Goal: Transaction & Acquisition: Purchase product/service

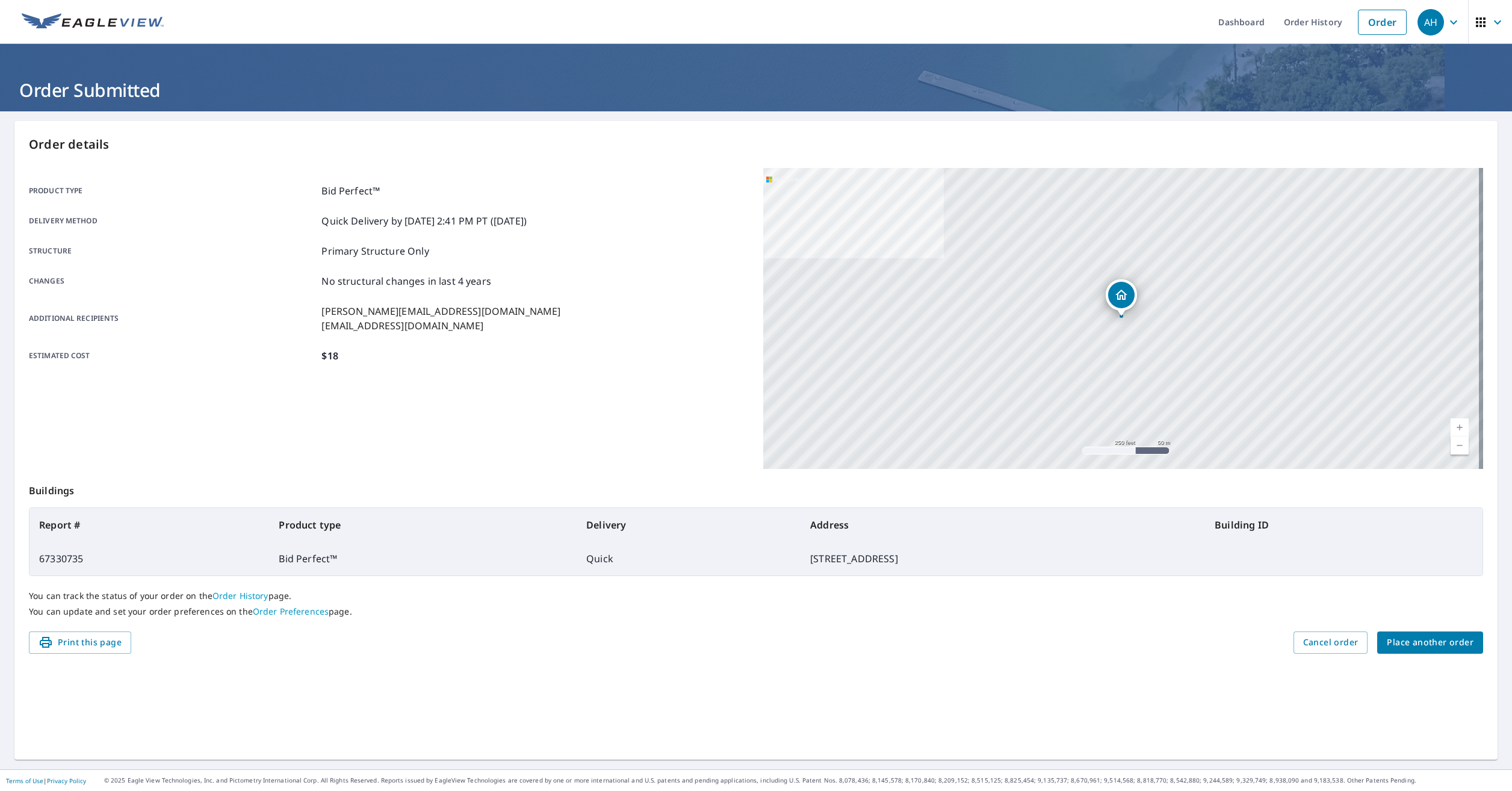
click at [1411, 644] on span "Place another order" at bounding box center [1430, 642] width 87 height 15
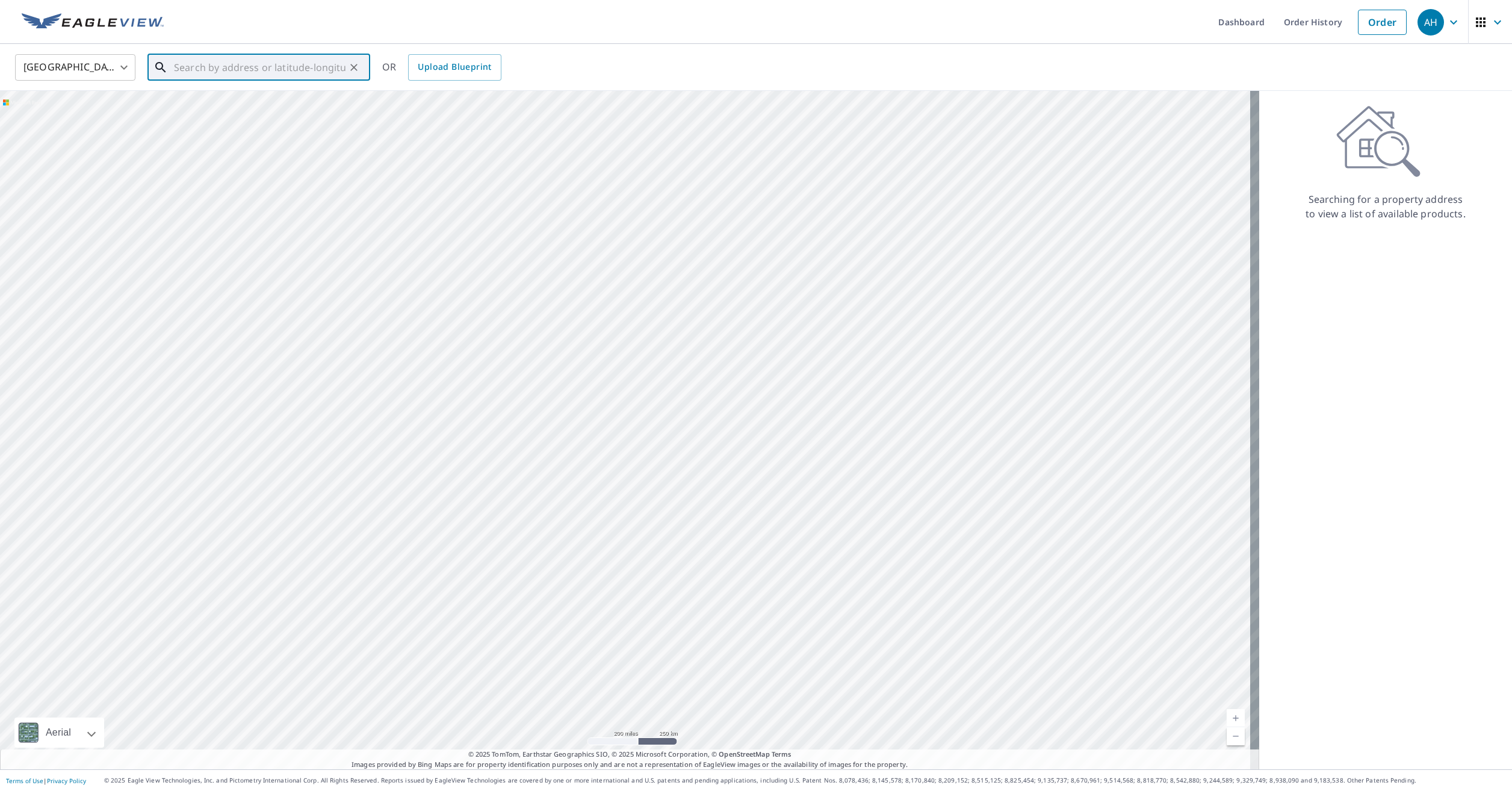
paste input "3247 Thomas Avenue Berkley, MI 48072"
click at [256, 106] on span "3247 Thomas Ave" at bounding box center [266, 102] width 189 height 14
type input "3247 Thomas Ave Berkley, MI 48072"
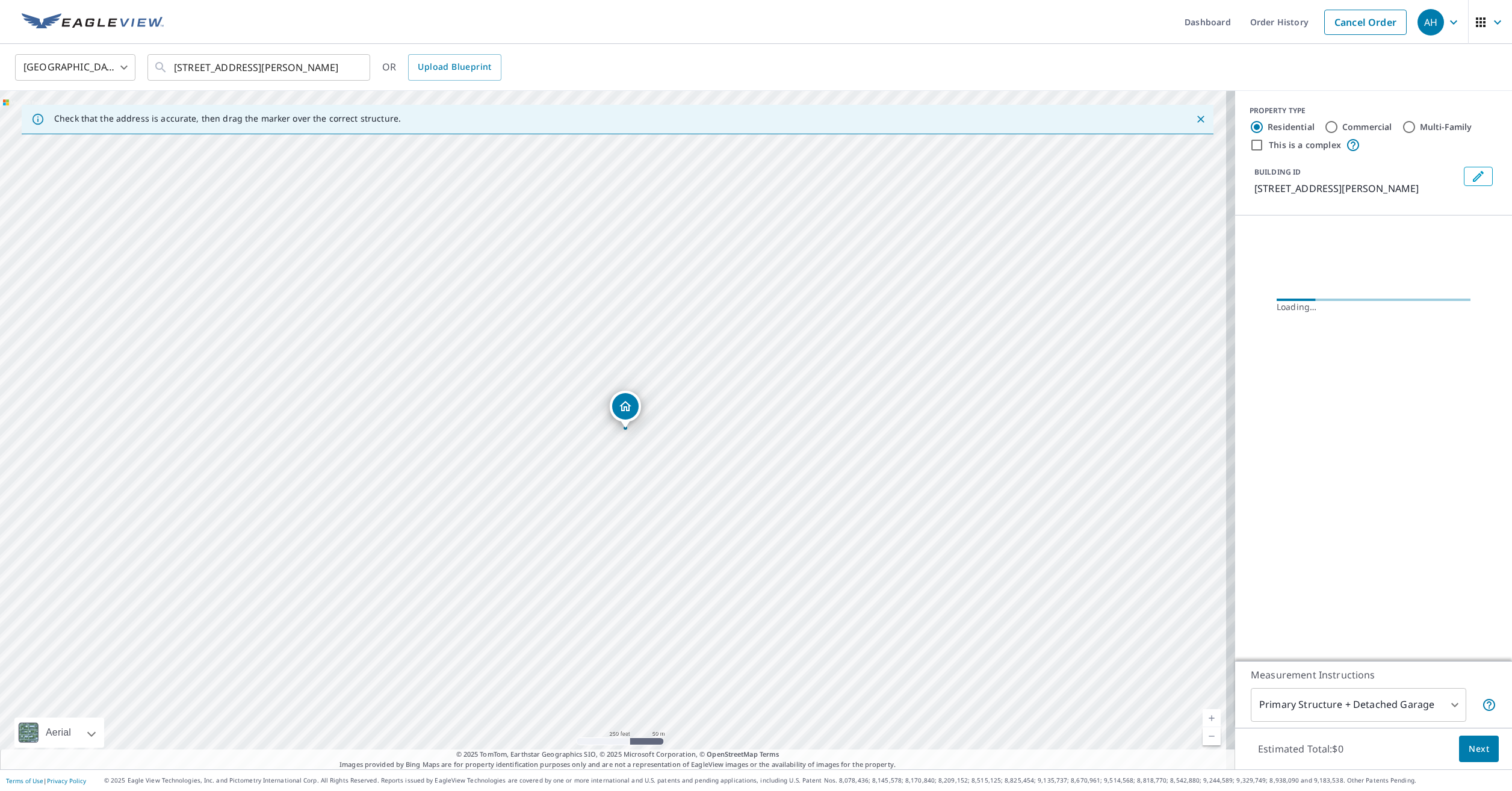
click at [1471, 172] on icon "Edit building 1" at bounding box center [1478, 176] width 14 height 14
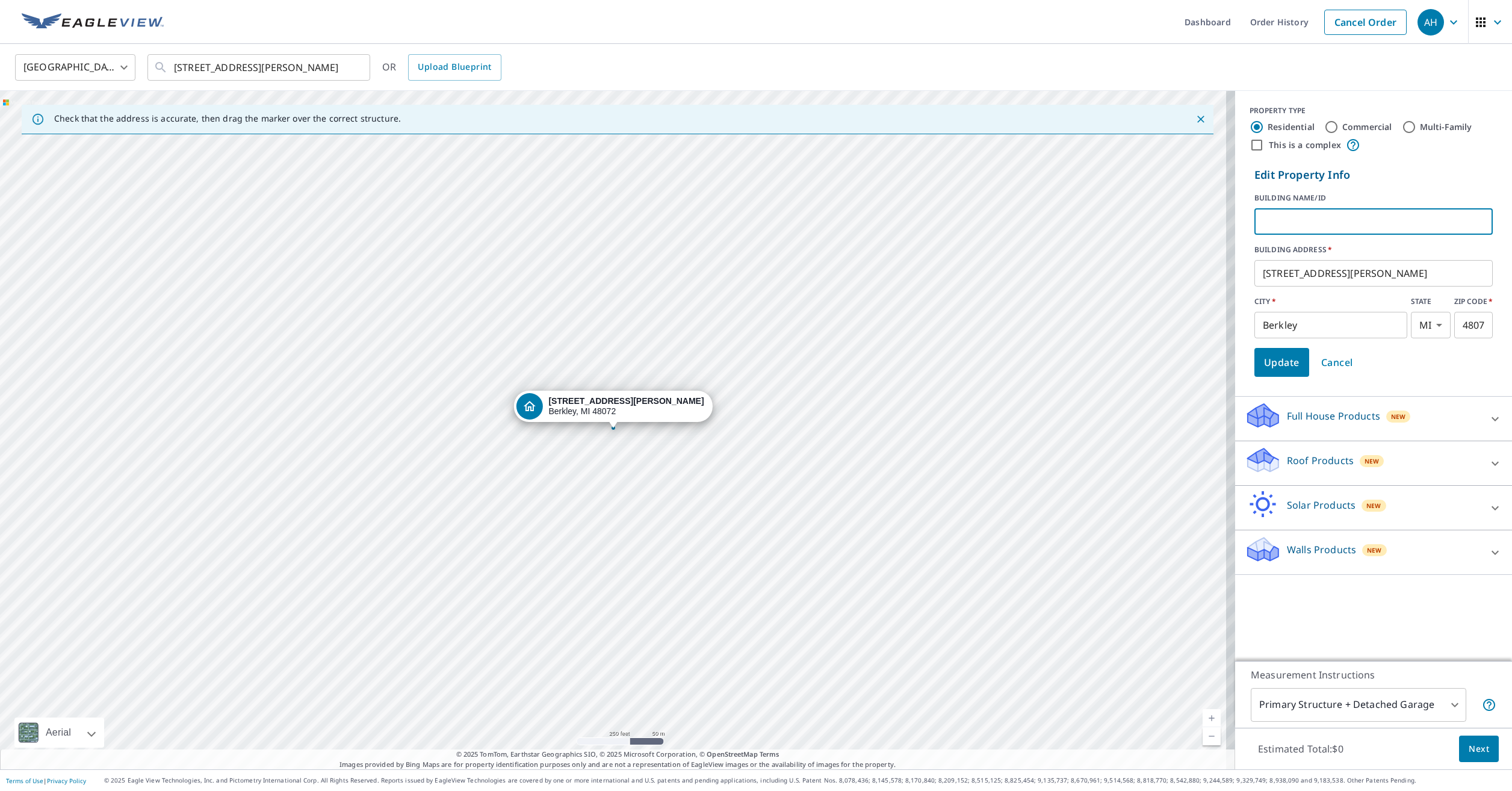
click at [1340, 212] on input "text" at bounding box center [1373, 221] width 238 height 33
paste input "Cendrowski"
click at [1254, 222] on input "eric and anna Cendrowski" at bounding box center [1373, 221] width 238 height 33
click at [1295, 222] on input "Eric and anna Cendrowski" at bounding box center [1373, 221] width 238 height 33
type input "Eric and Anna Cendrowski"
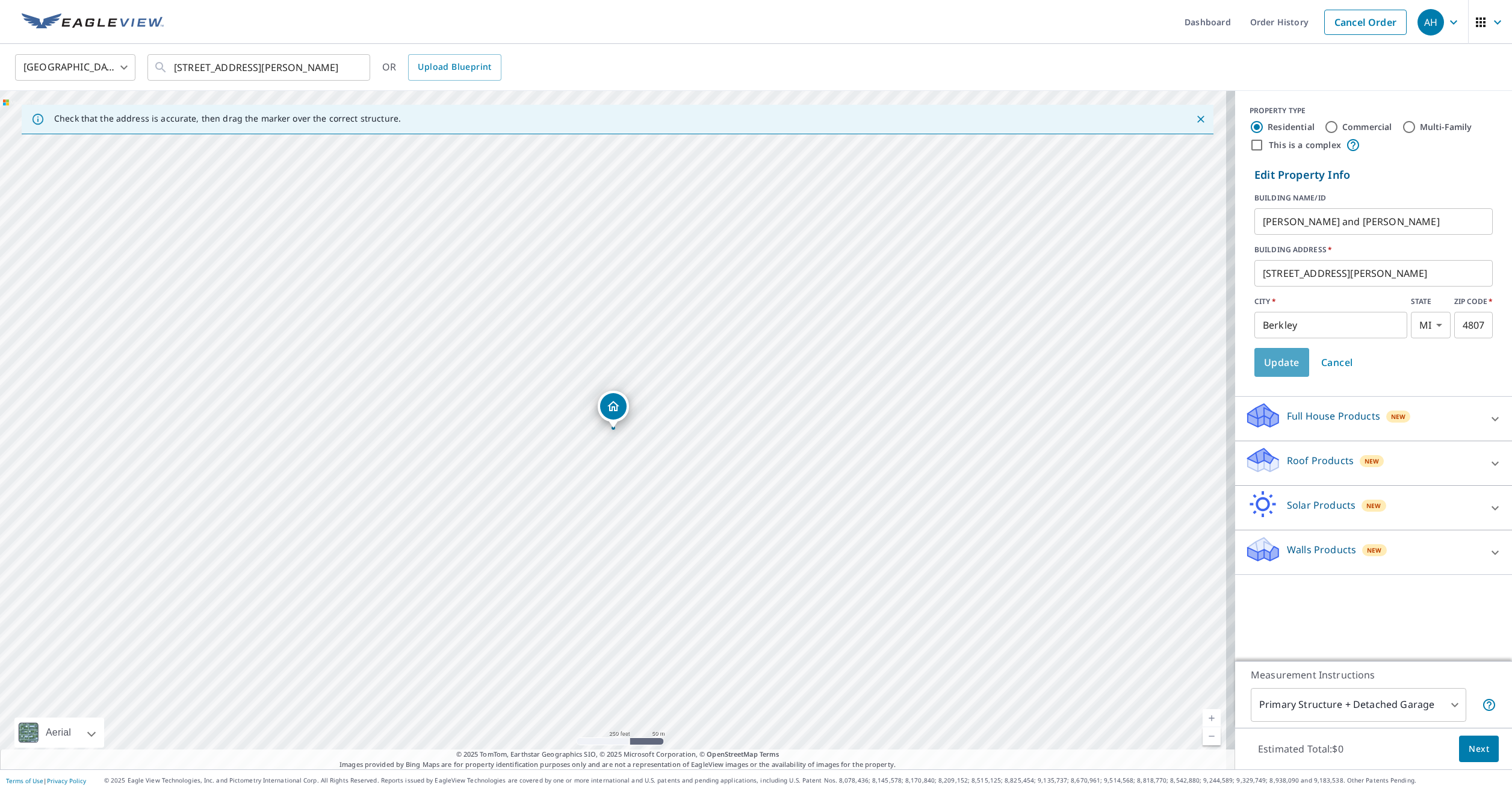
click at [1281, 361] on span "Update" at bounding box center [1281, 362] width 35 height 17
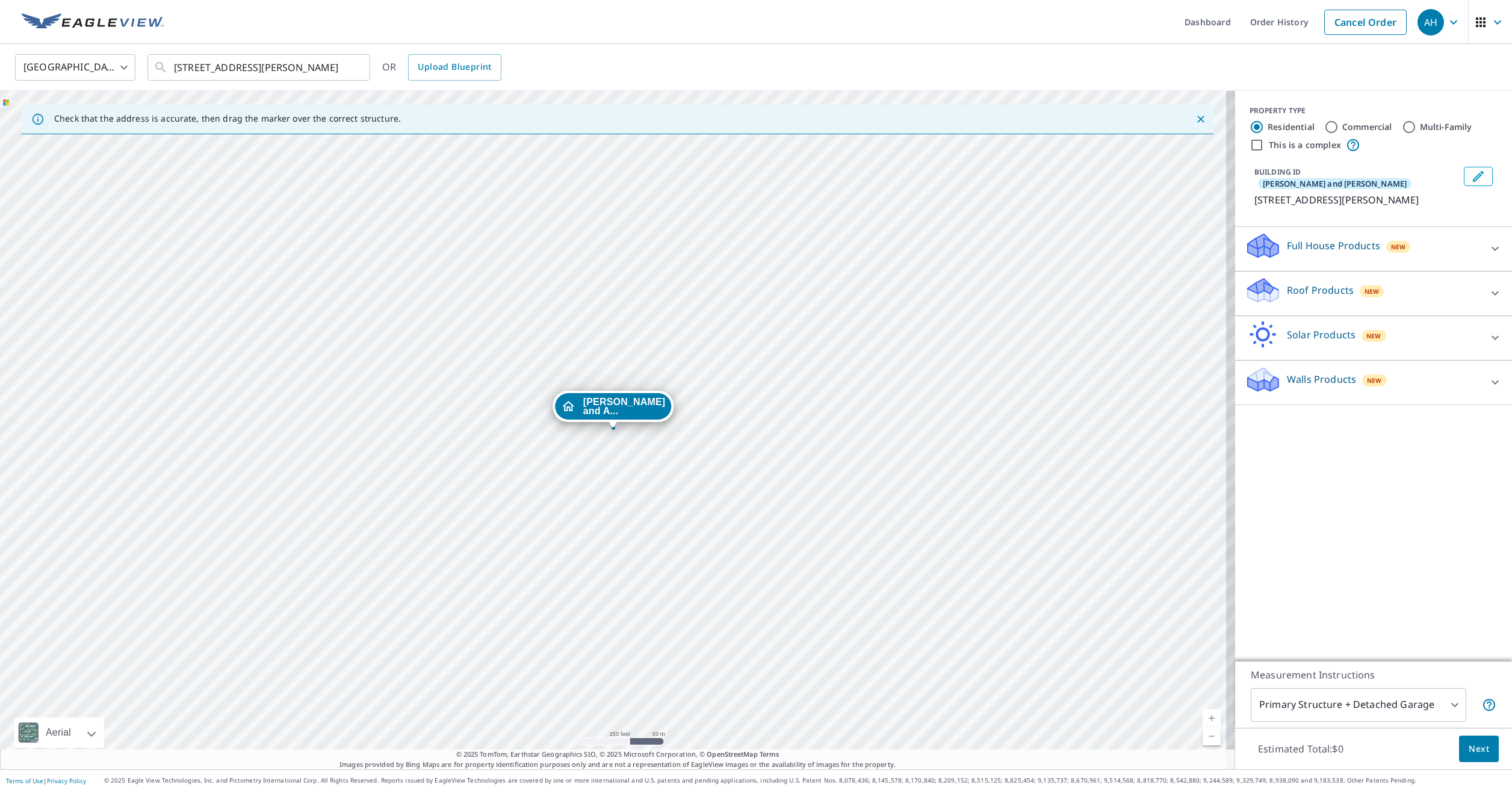
click at [1325, 283] on p "Roof Products" at bounding box center [1320, 290] width 67 height 14
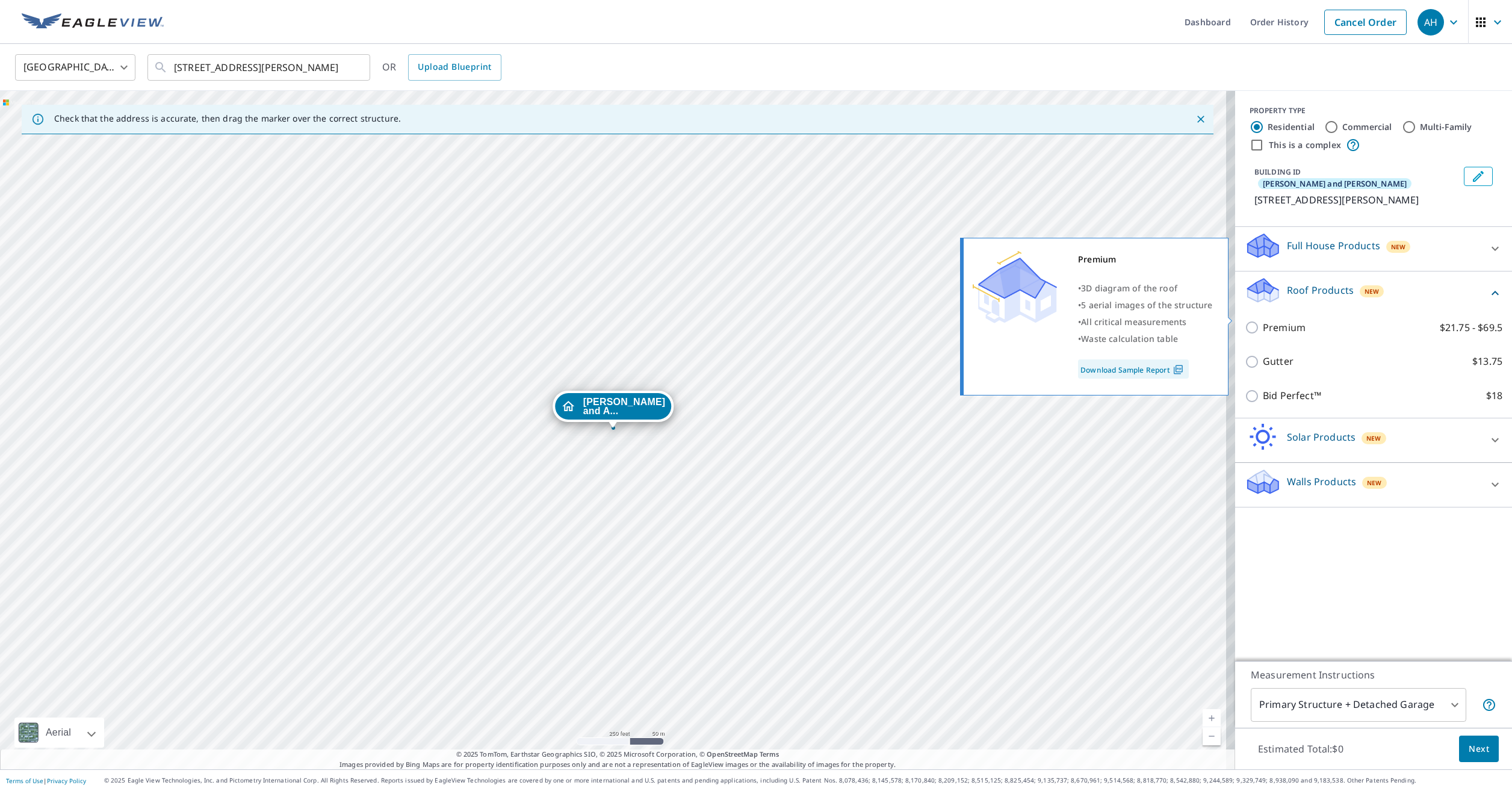
click at [1249, 320] on input "Premium $21.75 - $69.5" at bounding box center [1253, 327] width 18 height 14
checkbox input "true"
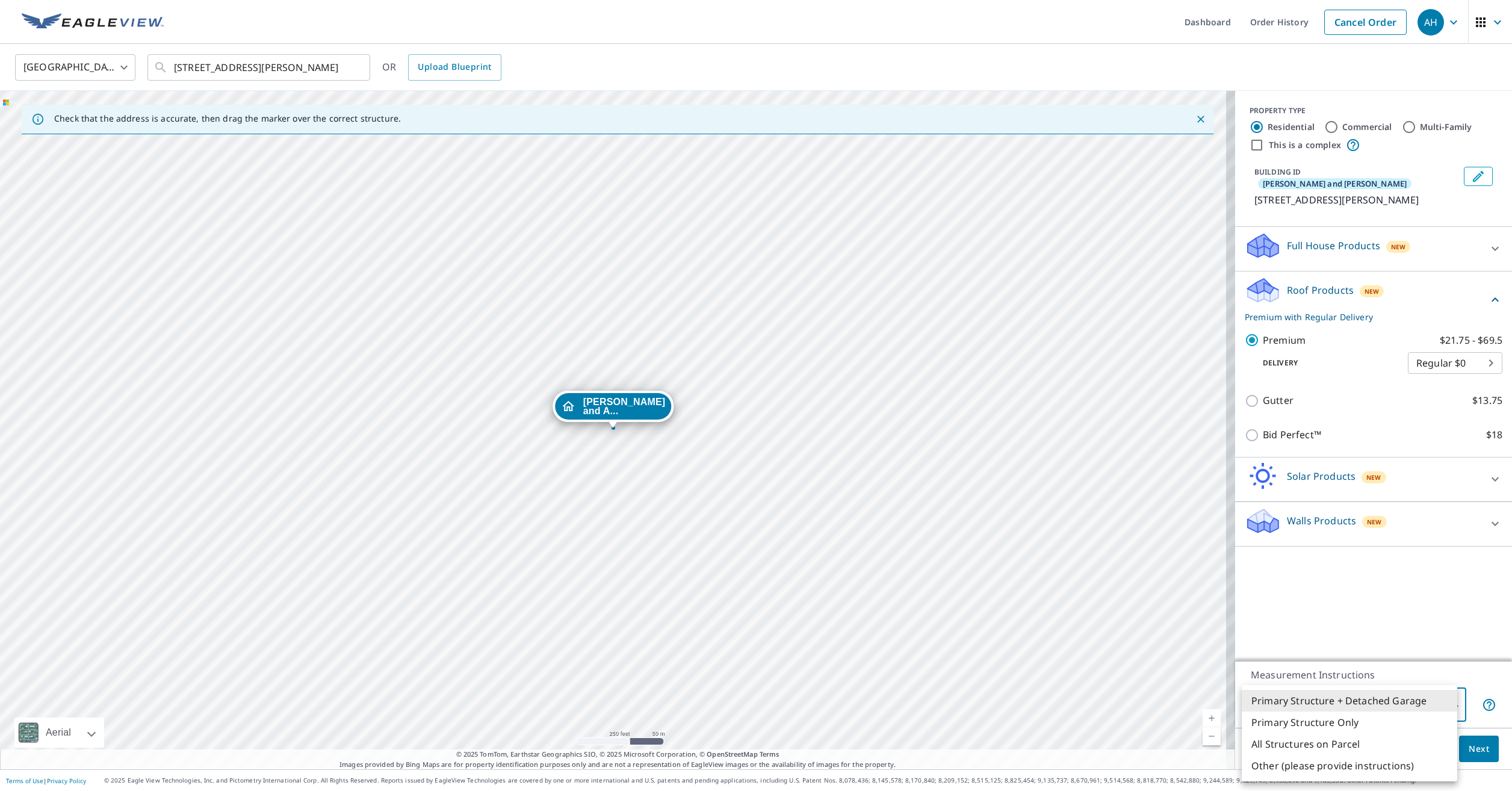
click at [1339, 703] on body "AH AH Dashboard Order History Cancel Order AH United States US ​ 3247 Thomas Av…" at bounding box center [756, 395] width 1512 height 791
click at [1346, 722] on li "Primary Structure Only" at bounding box center [1349, 722] width 215 height 22
type input "2"
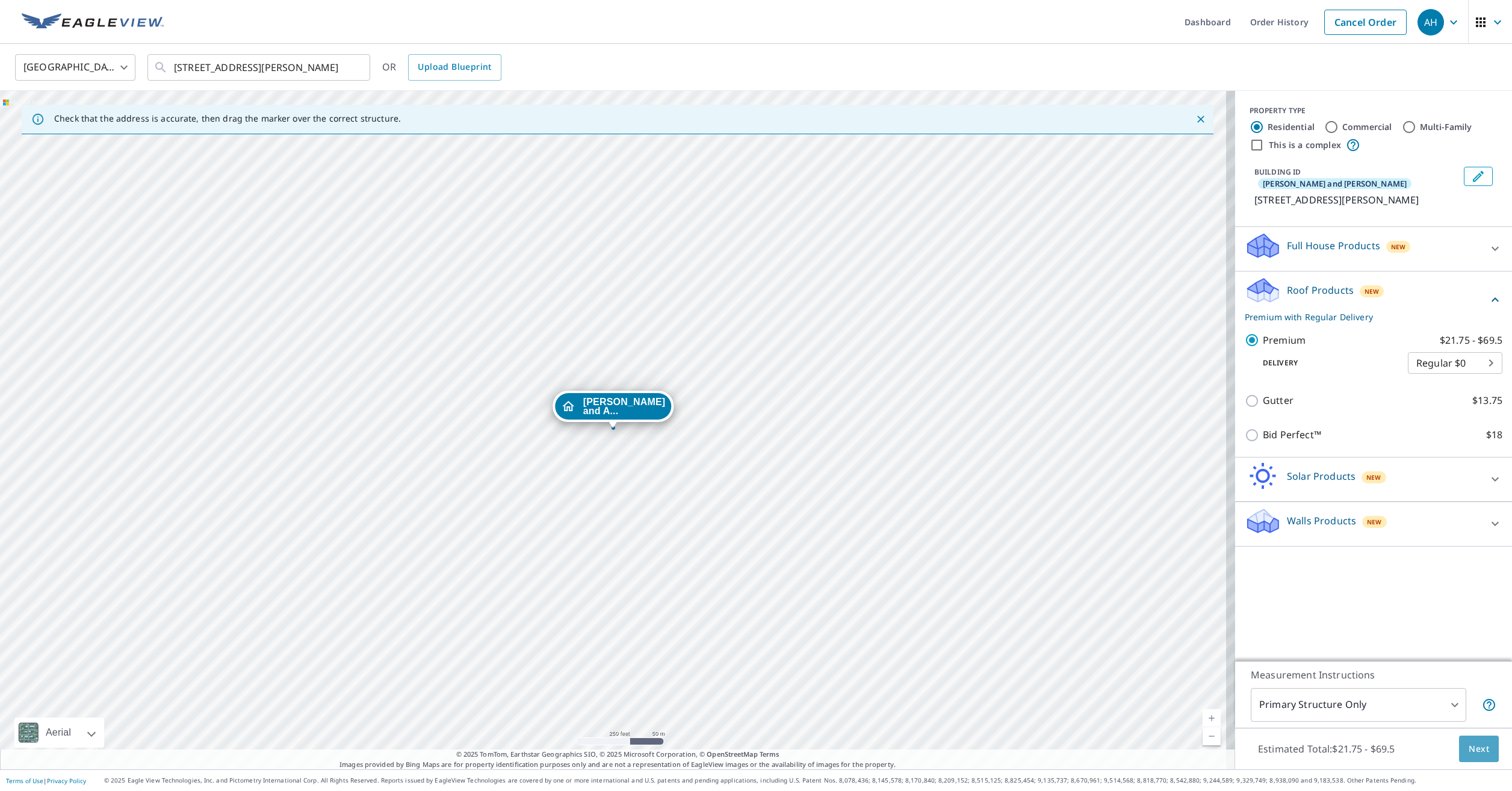
click at [1472, 747] on span "Next" at bounding box center [1479, 749] width 20 height 15
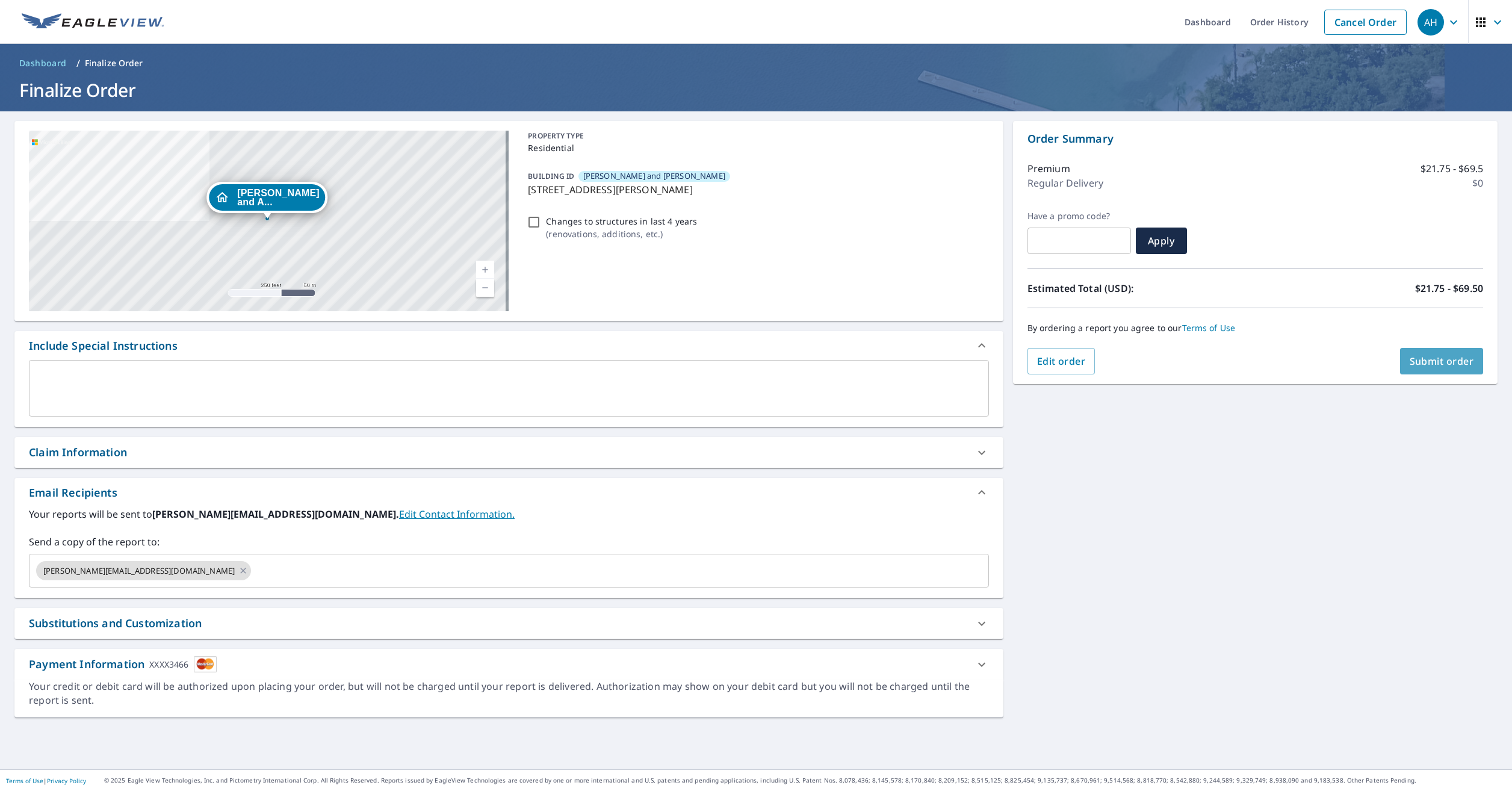
click at [1453, 361] on span "Submit order" at bounding box center [1441, 361] width 64 height 13
checkbox input "true"
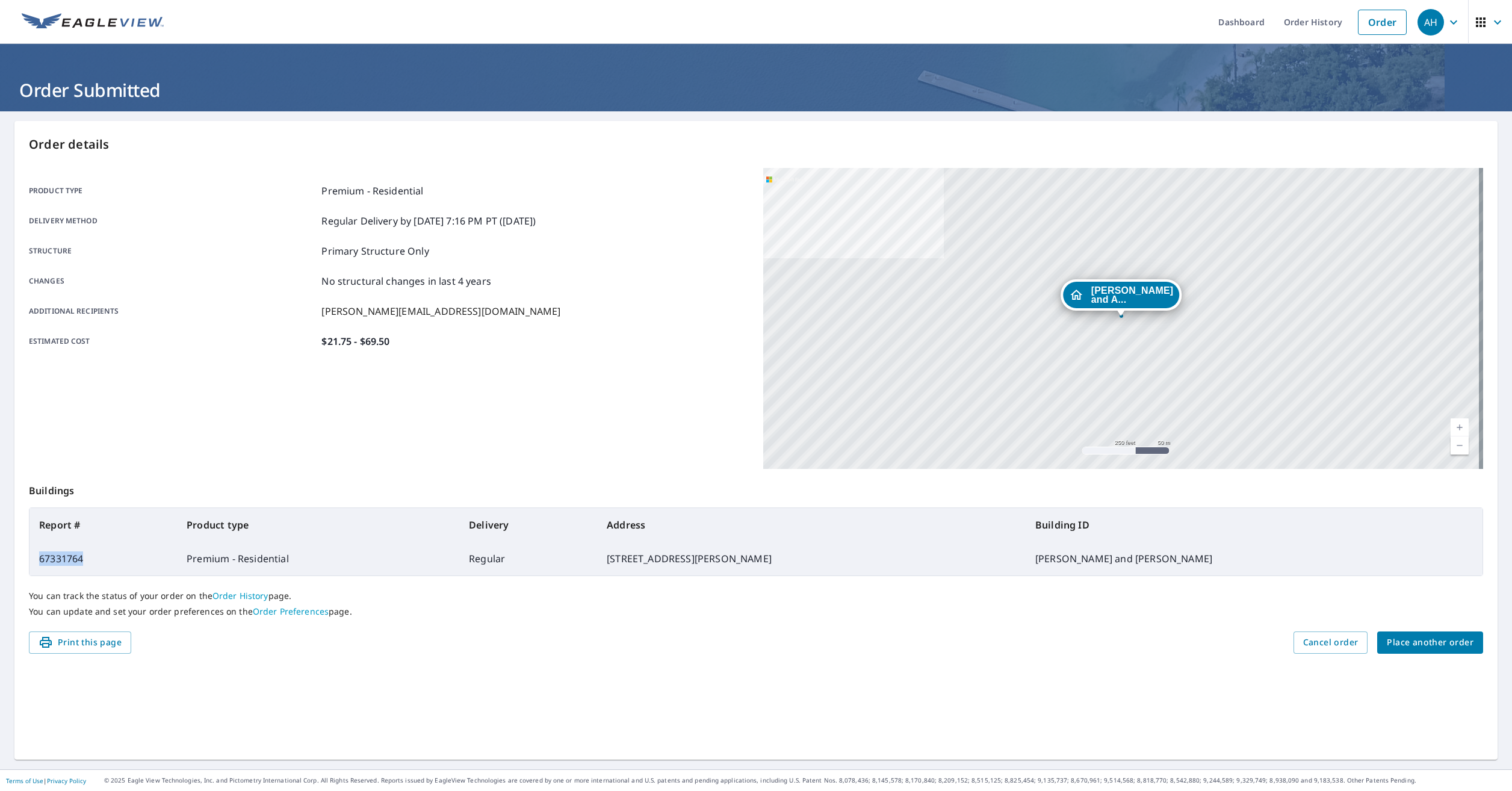
drag, startPoint x: 94, startPoint y: 561, endPoint x: 40, endPoint y: 559, distance: 54.0
click at [40, 559] on td "67331764" at bounding box center [103, 559] width 147 height 33
drag, startPoint x: 40, startPoint y: 559, endPoint x: 48, endPoint y: 557, distance: 8.2
copy td "67331764"
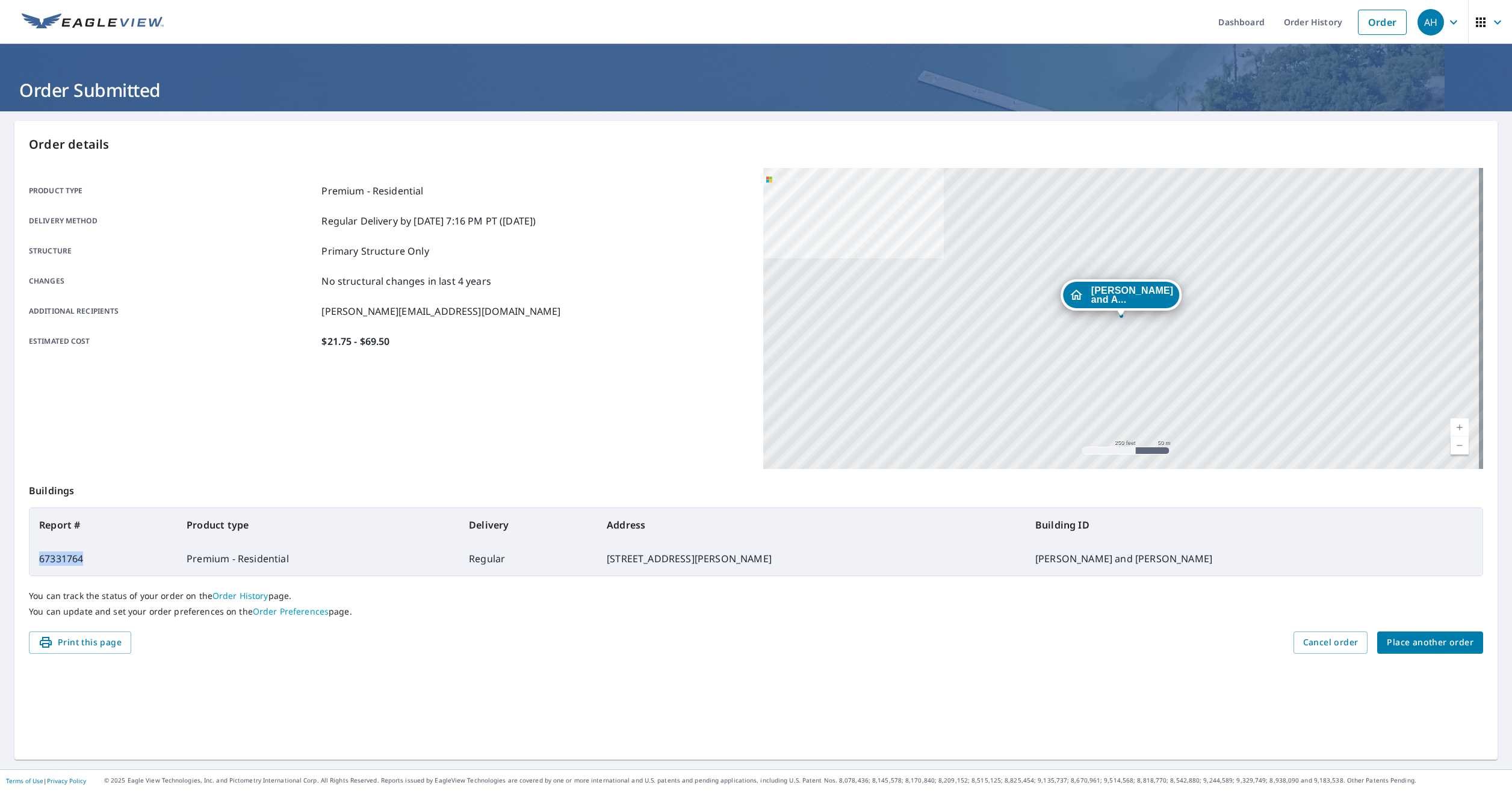
copy td "67331764"
